Goal: Task Accomplishment & Management: Manage account settings

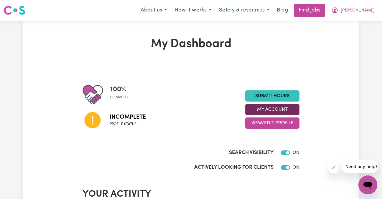
click at [288, 110] on button "My Account" at bounding box center [273, 109] width 54 height 11
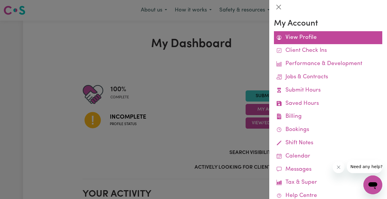
click at [309, 43] on link "View Profile" at bounding box center [328, 37] width 108 height 13
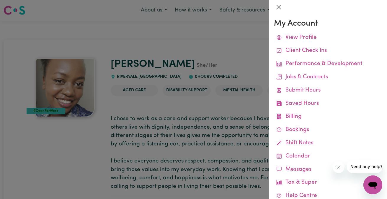
click at [241, 52] on div at bounding box center [193, 99] width 387 height 199
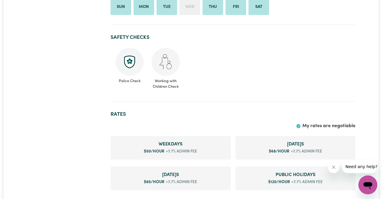
scroll to position [248, 0]
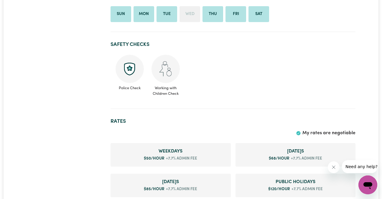
click at [132, 77] on img at bounding box center [130, 69] width 28 height 28
click at [130, 67] on img at bounding box center [130, 69] width 28 height 28
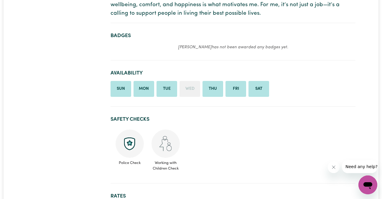
scroll to position [0, 0]
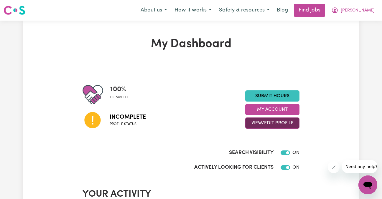
click at [271, 126] on button "View/Edit Profile" at bounding box center [273, 123] width 54 height 11
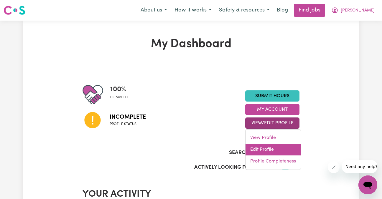
click at [264, 146] on link "Edit Profile" at bounding box center [273, 150] width 55 height 12
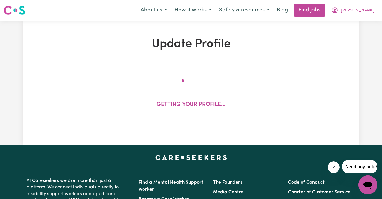
select select "[DEMOGRAPHIC_DATA]"
select select "Student Visa"
select select "Studying a healthcare related degree or qualification"
select select "50"
select select "68"
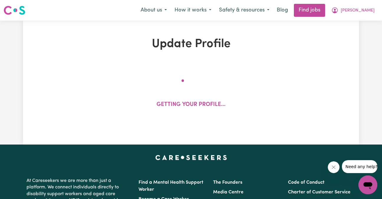
select select "85"
select select "120"
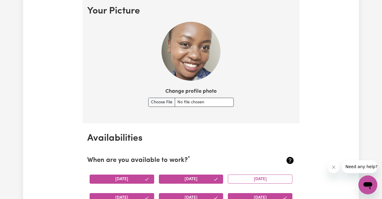
scroll to position [432, 0]
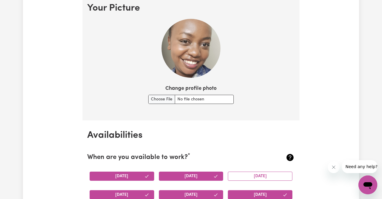
click at [203, 58] on img at bounding box center [191, 48] width 59 height 59
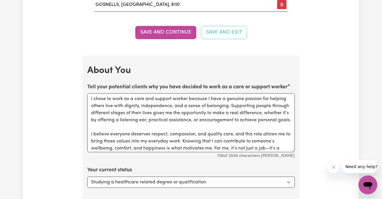
scroll to position [810, 0]
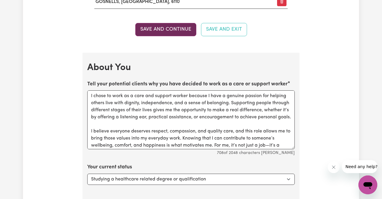
click at [184, 32] on button "Save and Continue" at bounding box center [165, 29] width 61 height 13
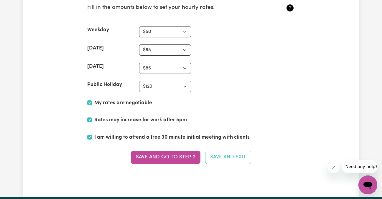
scroll to position [1462, 0]
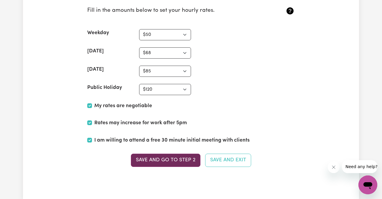
click at [189, 165] on button "Save and go to Step 2" at bounding box center [166, 160] width 70 height 13
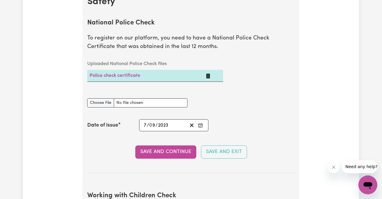
scroll to position [395, 0]
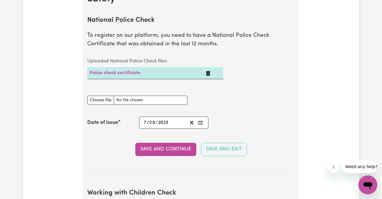
click at [207, 74] on icon "Delete Police check certificate" at bounding box center [208, 73] width 4 height 5
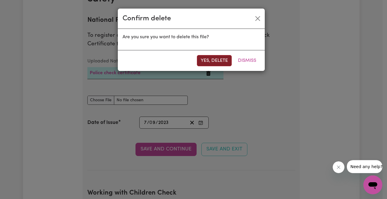
click at [221, 61] on button "Yes, delete" at bounding box center [214, 60] width 35 height 11
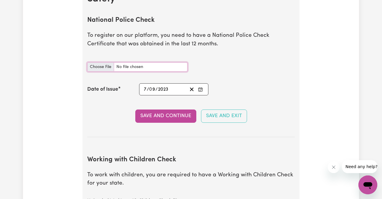
click at [105, 67] on input "National Police Check document" at bounding box center [137, 67] width 100 height 9
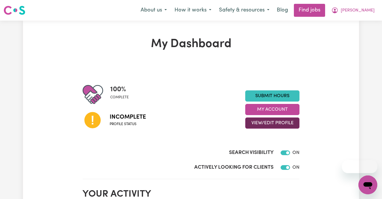
click at [290, 127] on button "View/Edit Profile" at bounding box center [273, 123] width 54 height 11
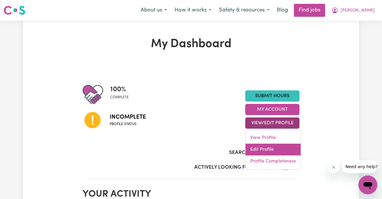
click at [265, 150] on link "Edit Profile" at bounding box center [273, 150] width 55 height 12
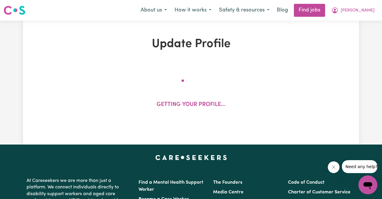
select select "[DEMOGRAPHIC_DATA]"
select select "Student Visa"
select select "Studying a healthcare related degree or qualification"
select select "50"
select select "68"
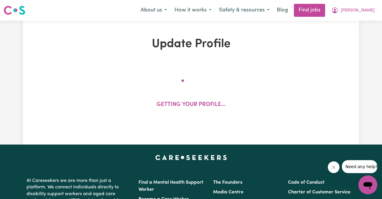
select select "85"
select select "120"
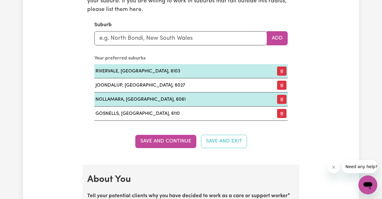
scroll to position [872, 0]
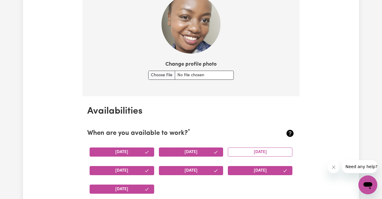
scroll to position [447, 0]
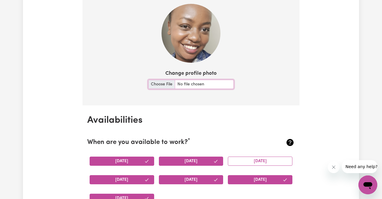
click at [165, 81] on input "Change profile photo" at bounding box center [191, 84] width 86 height 9
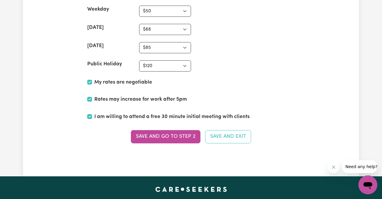
scroll to position [1546, 0]
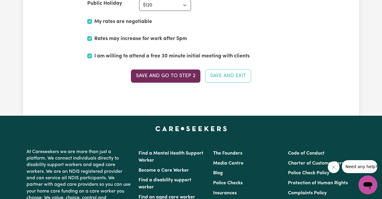
click at [184, 73] on button "Save and go to Step 2" at bounding box center [166, 76] width 70 height 13
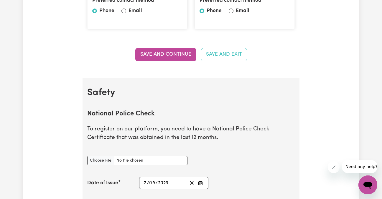
scroll to position [308, 0]
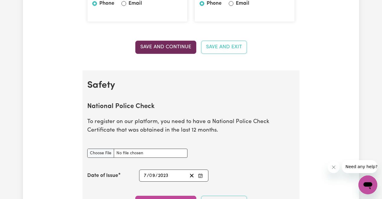
click at [166, 48] on button "Save and Continue" at bounding box center [165, 47] width 61 height 13
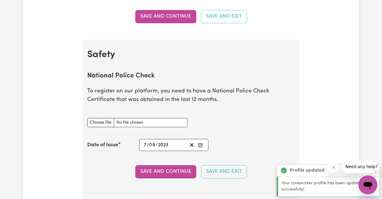
scroll to position [379, 0]
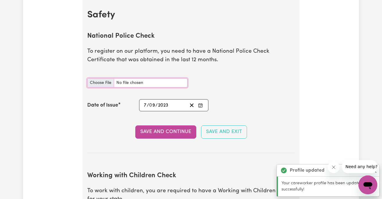
click at [102, 79] on input "National Police Check document" at bounding box center [137, 82] width 100 height 9
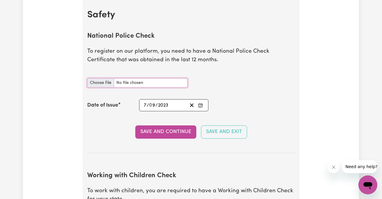
type input "C:\fakepath\CRS_Card_Notification (1).pdf"
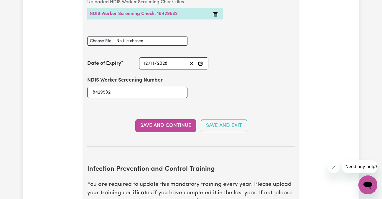
scroll to position [815, 0]
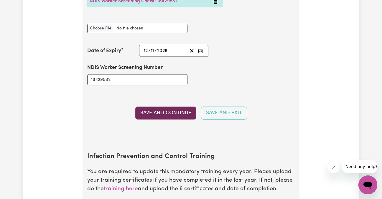
click at [173, 108] on button "Save and Continue" at bounding box center [165, 113] width 61 height 13
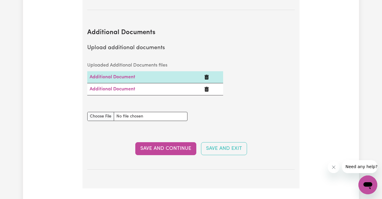
scroll to position [1126, 0]
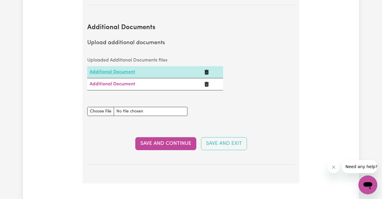
click at [120, 72] on link "Additional Document" at bounding box center [113, 72] width 46 height 5
click at [130, 83] on link "Additional Document" at bounding box center [113, 84] width 46 height 5
click at [102, 109] on input "Additional Documents document" at bounding box center [137, 111] width 100 height 9
type input "C:\fakepath\Immunisation Certificate - [PERSON_NAME].pdf"
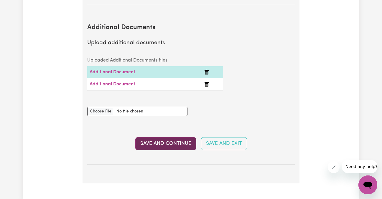
click at [164, 146] on button "Save and Continue" at bounding box center [165, 144] width 61 height 13
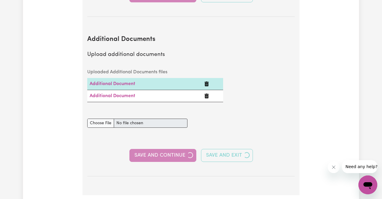
scroll to position [1138, 0]
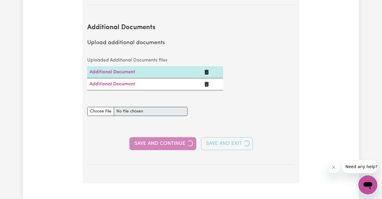
select select "2023"
select select "2025"
select select "2022"
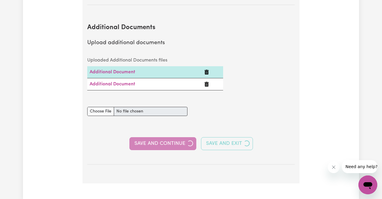
select select "Certificate III (Individual Support)"
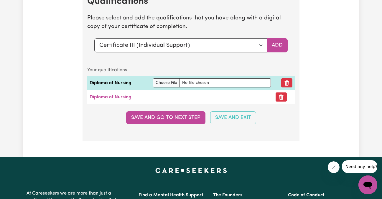
scroll to position [1866, 0]
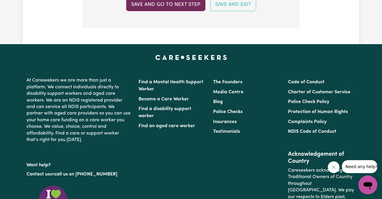
click at [185, 4] on button "Save and go to next step" at bounding box center [165, 4] width 79 height 13
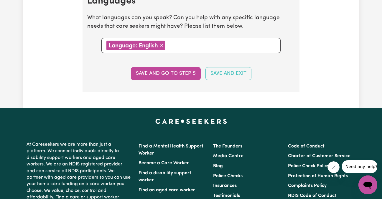
scroll to position [627, 0]
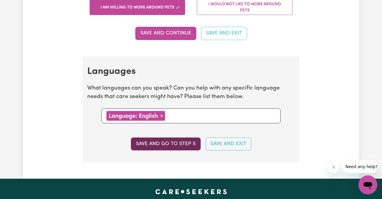
click at [166, 144] on button "Save and go to step 5" at bounding box center [166, 144] width 70 height 13
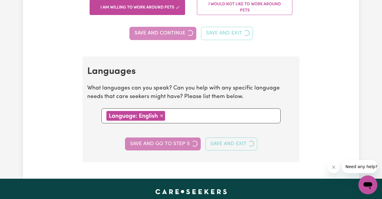
select select "I am providing services privately on my own"
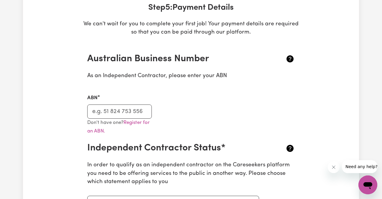
scroll to position [97, 0]
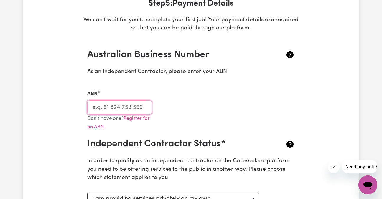
click at [119, 107] on input "ABN" at bounding box center [119, 108] width 65 height 14
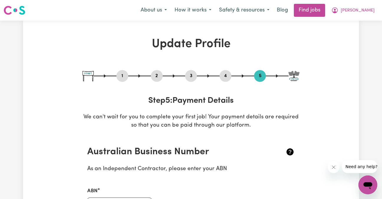
click at [157, 77] on button "2" at bounding box center [157, 76] width 12 height 8
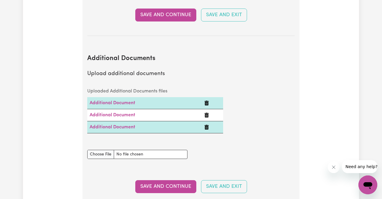
scroll to position [1108, 0]
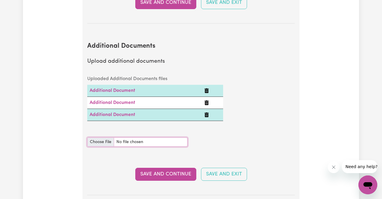
click at [109, 141] on input "Additional Documents document" at bounding box center [137, 142] width 100 height 9
type input "C:\fakepath\Supporting_Effective_Communication_Module_Completion_Certificate.pdf"
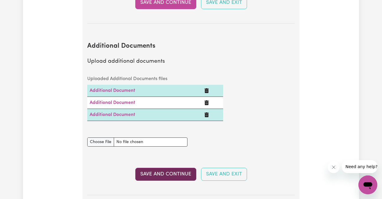
click at [173, 173] on button "Save and Continue" at bounding box center [165, 174] width 61 height 13
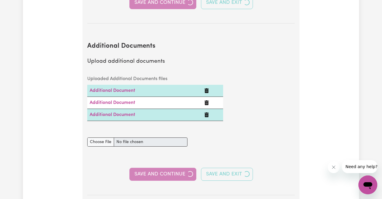
select select "2023"
select select "2025"
select select "2022"
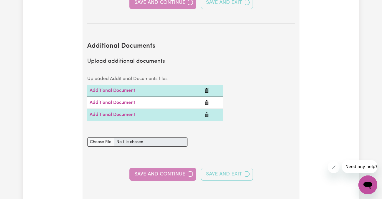
select select "Certificate III (Individual Support)"
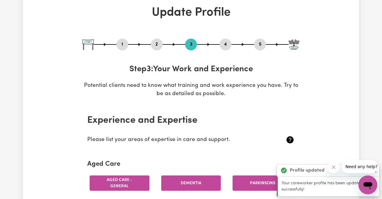
scroll to position [0, 0]
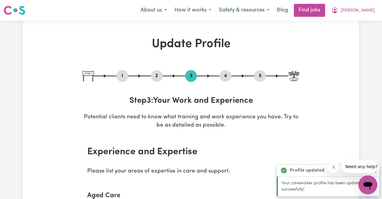
click at [159, 78] on button "2" at bounding box center [157, 76] width 12 height 8
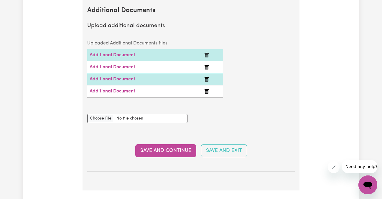
scroll to position [1087, 0]
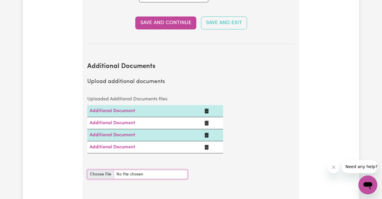
click at [98, 177] on input "Additional Documents document" at bounding box center [137, 174] width 100 height 9
type input "C:\fakepath\Supporting_Safe_and_Enjoyable_Meals_Certificate_of_Completion.pdf"
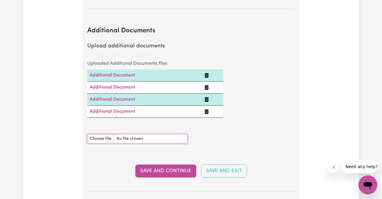
scroll to position [1154, 0]
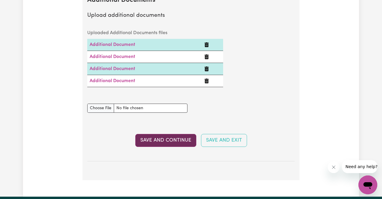
click at [183, 139] on button "Save and Continue" at bounding box center [165, 140] width 61 height 13
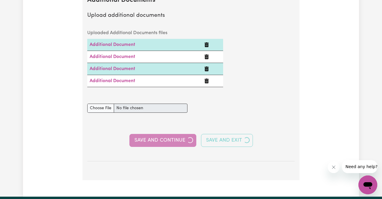
select select "2023"
select select "2025"
select select "2022"
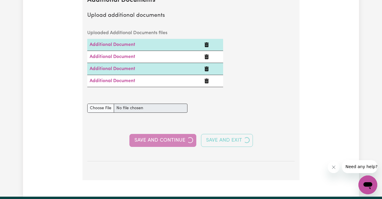
select select "Certificate III (Individual Support)"
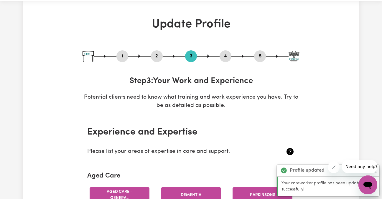
scroll to position [0, 0]
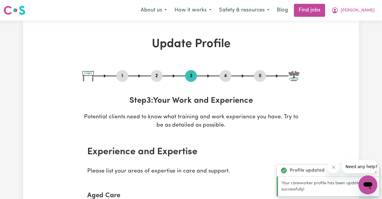
click at [160, 79] on button "2" at bounding box center [157, 76] width 12 height 8
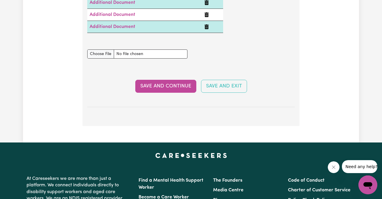
scroll to position [1215, 0]
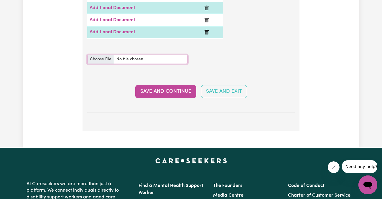
click at [103, 59] on input "Additional Documents document" at bounding box center [137, 59] width 100 height 9
type input "C:\fakepath\WOM_-_SR_Certificate.pdf"
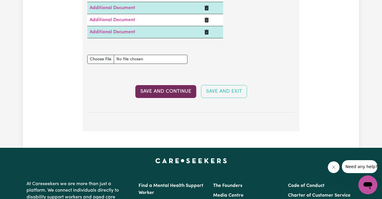
click at [180, 94] on button "Save and Continue" at bounding box center [165, 91] width 61 height 13
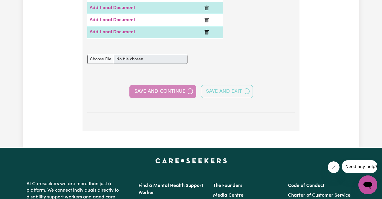
select select "2023"
select select "2025"
select select "2022"
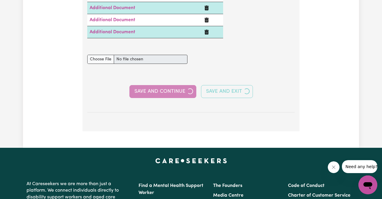
select select "Certificate III (Individual Support)"
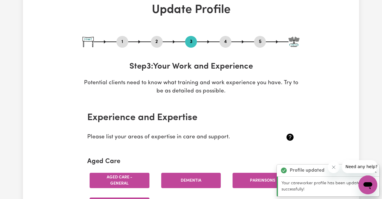
scroll to position [0, 0]
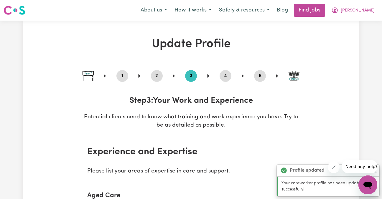
click at [123, 79] on button "1" at bounding box center [123, 76] width 12 height 8
select select "[DEMOGRAPHIC_DATA]"
select select "Student Visa"
select select "Studying a healthcare related degree or qualification"
select select "50"
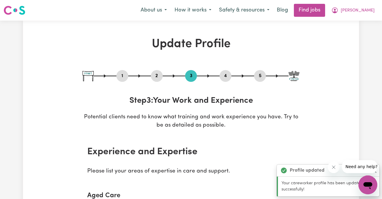
select select "68"
select select "85"
select select "120"
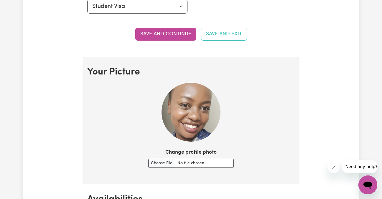
scroll to position [371, 0]
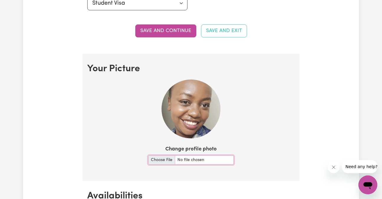
click at [161, 157] on input "Change profile photo" at bounding box center [191, 160] width 86 height 9
click at [160, 157] on input "Change profile photo" at bounding box center [191, 160] width 86 height 9
type input "C:\fakepath\me.jpg"
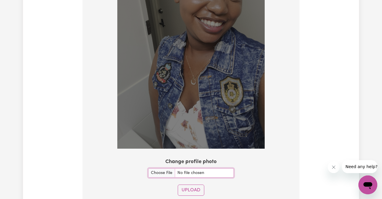
scroll to position [500, 0]
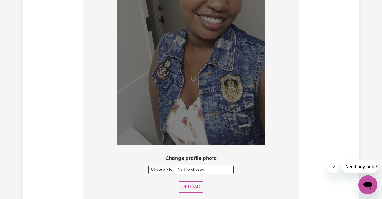
click at [265, 145] on div at bounding box center [191, 48] width 208 height 199
click at [236, 119] on img at bounding box center [191, 47] width 148 height 197
click at [222, 7] on div "Use the arrow keys to move the crop selection area" at bounding box center [220, 20] width 27 height 27
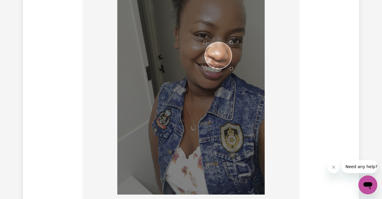
scroll to position [411, 0]
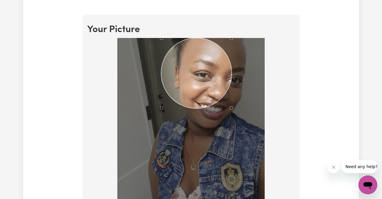
click at [154, 21] on section "Your Picture Change profile photo Upload" at bounding box center [191, 155] width 217 height 281
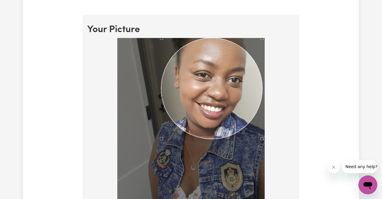
click at [262, 151] on div at bounding box center [191, 136] width 148 height 197
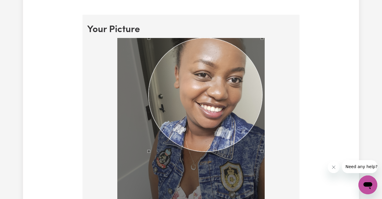
click at [149, 153] on div at bounding box center [191, 136] width 148 height 197
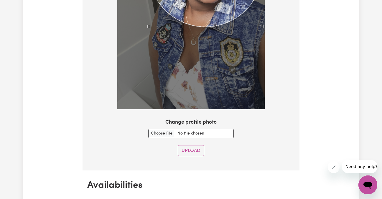
scroll to position [546, 0]
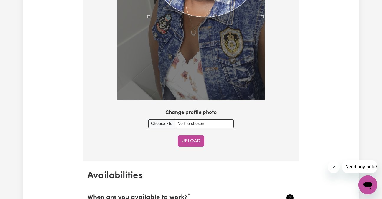
click at [199, 139] on button "Upload" at bounding box center [191, 141] width 27 height 11
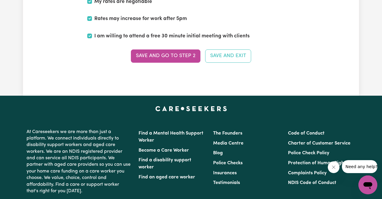
scroll to position [1527, 0]
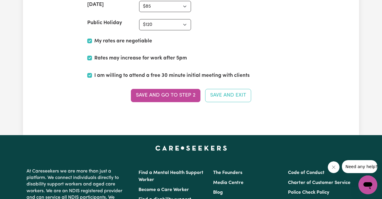
drag, startPoint x: 386, startPoint y: 68, endPoint x: 34, endPoint y: 1, distance: 358.5
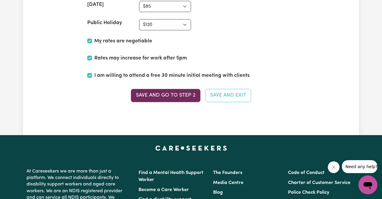
click at [184, 94] on button "Save and go to Step 2" at bounding box center [166, 95] width 70 height 13
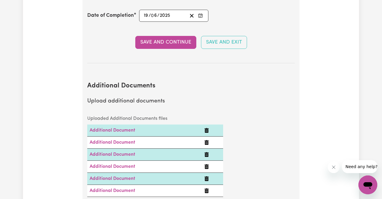
scroll to position [0, 0]
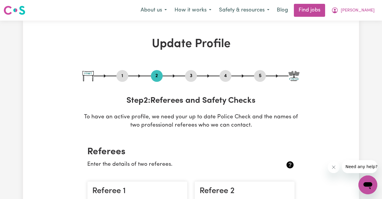
click at [259, 78] on button "5" at bounding box center [260, 76] width 12 height 8
select select "I am providing services privately on my own"
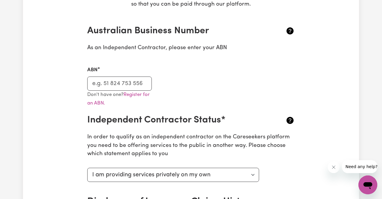
scroll to position [167, 0]
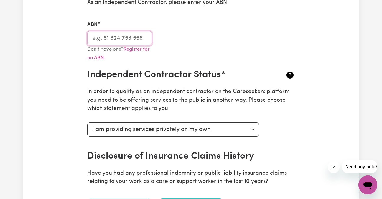
click at [99, 40] on input "ABN" at bounding box center [119, 38] width 65 height 14
type input "49317357311"
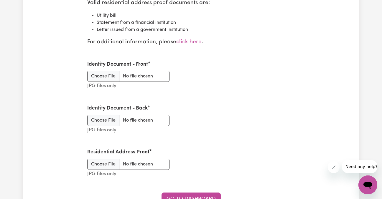
scroll to position [762, 0]
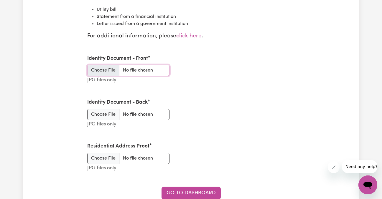
click at [111, 73] on input "Identity Document - Front" at bounding box center [128, 70] width 82 height 11
type input "C:\fakepath\drivers l.jpg"
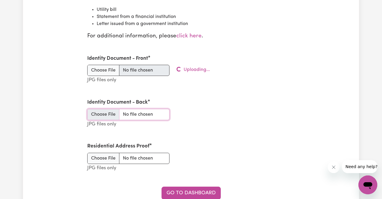
click at [113, 114] on input "Identity Document - Back" at bounding box center [128, 114] width 82 height 11
type input "C:\fakepath\drivers l2.jpg"
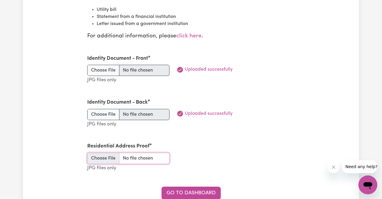
click at [109, 158] on input "Residential Address Proof" at bounding box center [128, 158] width 82 height 11
click at [98, 157] on input "Residential Address Proof" at bounding box center [128, 158] width 82 height 11
type input "C:\fakepath\1000002983.jpg"
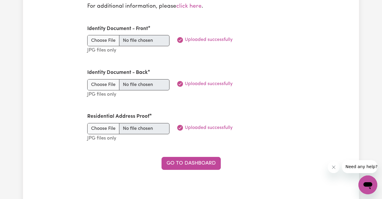
scroll to position [838, 0]
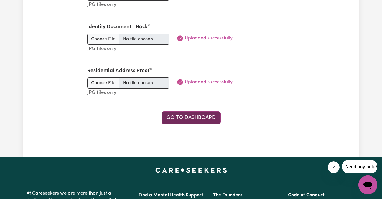
click at [212, 118] on link "Go to Dashboard" at bounding box center [191, 118] width 59 height 13
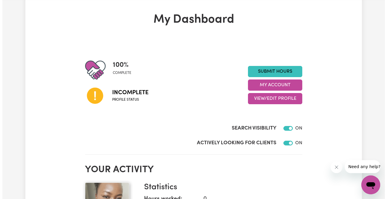
scroll to position [19, 0]
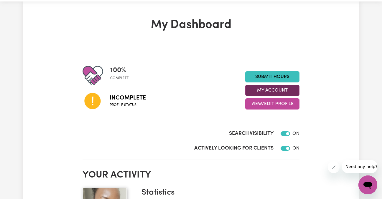
click at [282, 86] on button "My Account" at bounding box center [273, 90] width 54 height 11
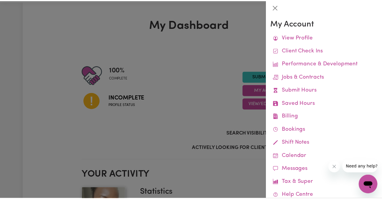
scroll to position [2, 0]
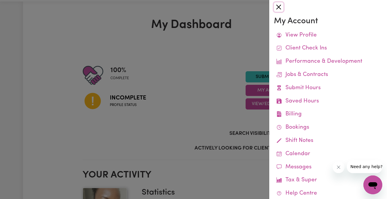
click at [278, 7] on button "Close" at bounding box center [278, 6] width 9 height 9
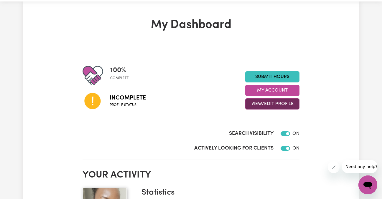
click at [264, 102] on button "View/Edit Profile" at bounding box center [273, 104] width 54 height 11
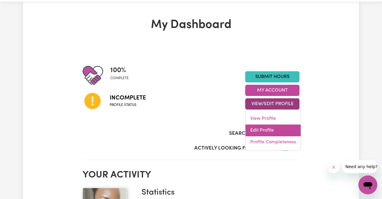
click at [257, 128] on link "Edit Profile" at bounding box center [273, 131] width 55 height 12
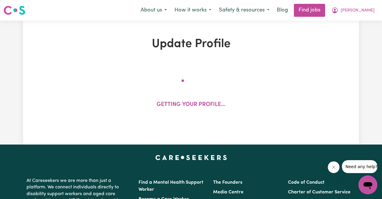
select select "[DEMOGRAPHIC_DATA]"
select select "Student Visa"
select select "Studying a healthcare related degree or qualification"
select select "50"
select select "68"
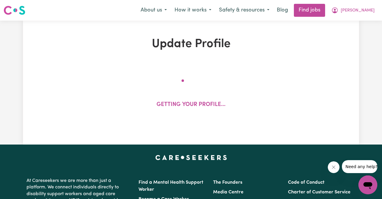
select select "85"
select select "120"
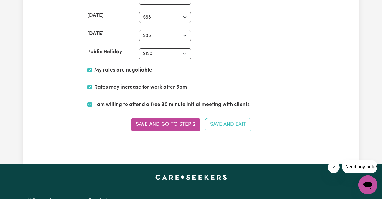
scroll to position [1495, 0]
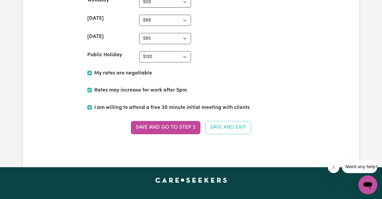
drag, startPoint x: 386, startPoint y: 21, endPoint x: 16, endPoint y: 5, distance: 370.1
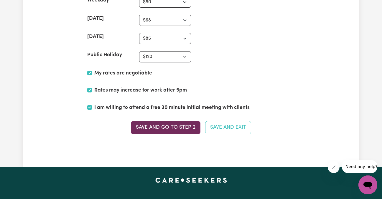
click at [186, 132] on button "Save and go to Step 2" at bounding box center [166, 127] width 70 height 13
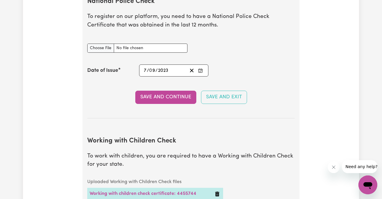
scroll to position [411, 0]
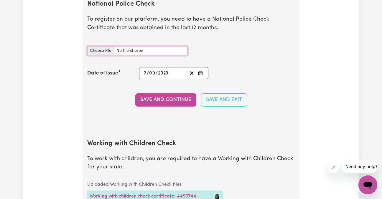
click at [110, 55] on input "National Police Check document" at bounding box center [137, 50] width 100 height 9
type input "C:\fakepath\CRS_Card_Notification (1).pdf"
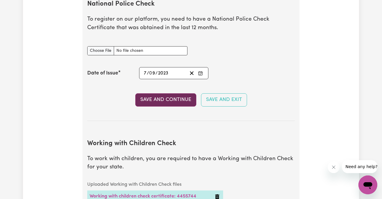
click at [176, 102] on button "Save and Continue" at bounding box center [165, 100] width 61 height 13
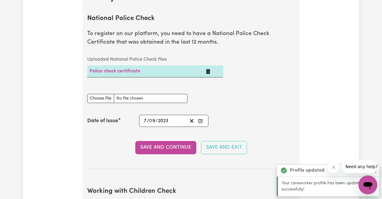
scroll to position [394, 0]
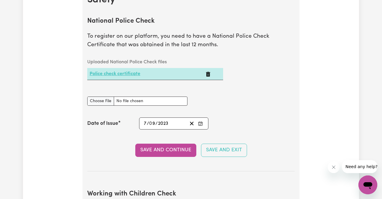
click at [131, 74] on link "Police check certificate" at bounding box center [115, 74] width 51 height 5
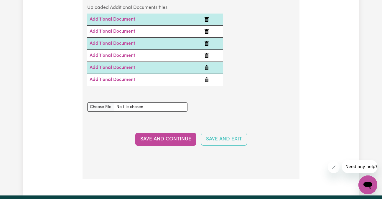
scroll to position [1215, 0]
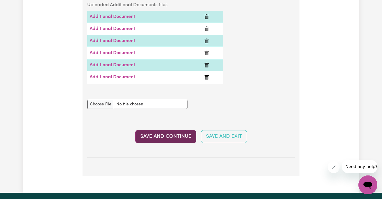
click at [185, 137] on button "Save and Continue" at bounding box center [165, 136] width 61 height 13
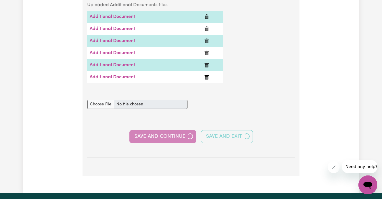
select select "2023"
select select "2025"
select select "2022"
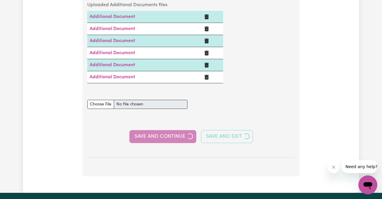
select select "Certificate III (Individual Support)"
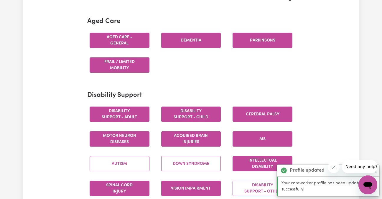
scroll to position [0, 0]
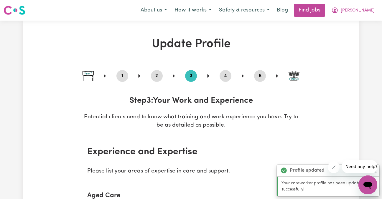
click at [257, 75] on button "5" at bounding box center [260, 76] width 12 height 8
select select "I am providing services privately on my own"
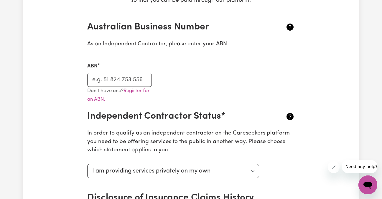
scroll to position [132, 0]
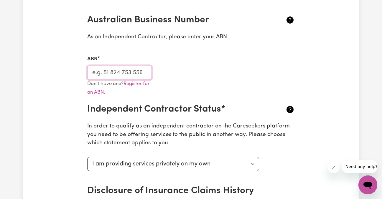
click at [126, 73] on input "ABN" at bounding box center [119, 73] width 65 height 14
type input "49317357311"
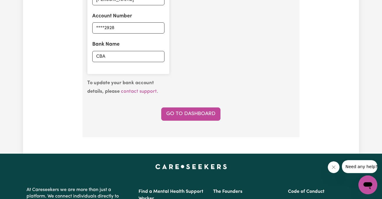
scroll to position [504, 0]
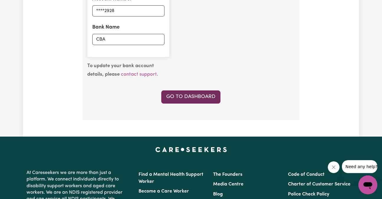
click at [211, 92] on link "Go to Dashboard" at bounding box center [190, 97] width 59 height 13
